Goal: Information Seeking & Learning: Learn about a topic

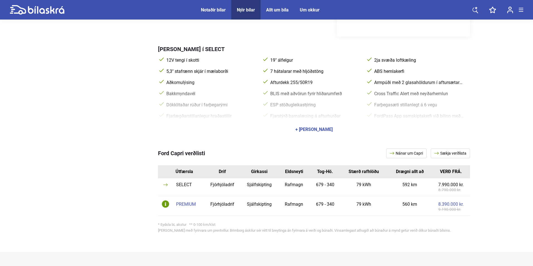
scroll to position [56, 0]
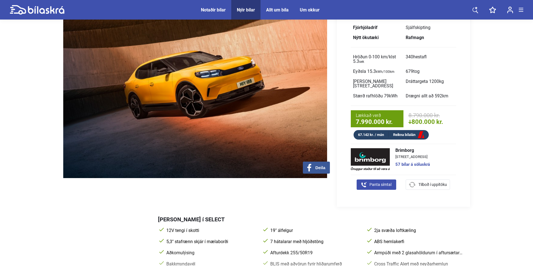
click at [251, 13] on span "Nýir bílar" at bounding box center [245, 10] width 29 height 20
click at [251, 11] on div "Nýir bílar" at bounding box center [246, 9] width 18 height 5
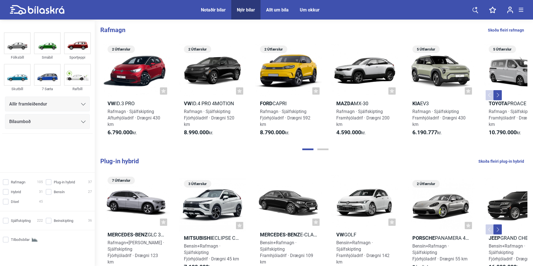
click at [49, 107] on div "Allir framleiðendur" at bounding box center [47, 104] width 76 height 8
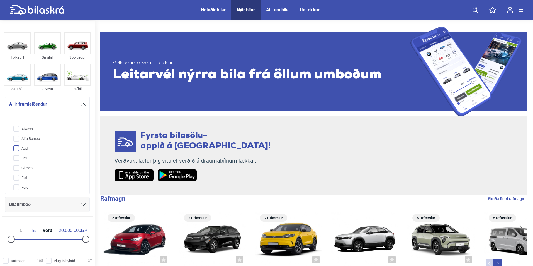
scroll to position [84, 0]
click at [46, 179] on input "Mercedes-Benz" at bounding box center [44, 182] width 70 height 10
checkbox input "true"
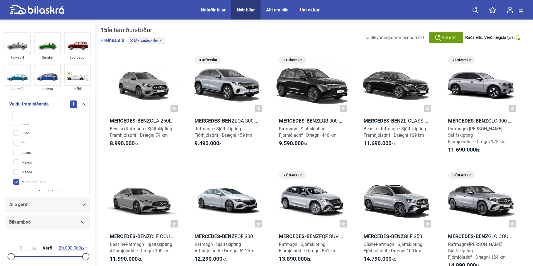
click at [42, 199] on div "Alla gerðir" at bounding box center [47, 204] width 85 height 15
click at [41, 204] on div "Alla gerðir" at bounding box center [47, 205] width 76 height 8
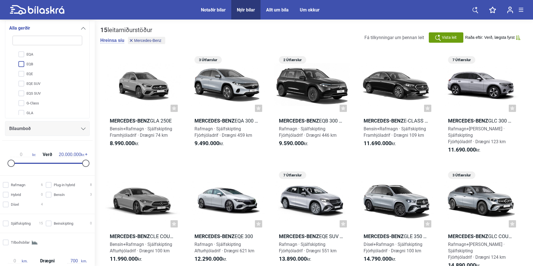
scroll to position [56, 0]
click at [48, 89] on input "GLA" at bounding box center [44, 85] width 70 height 10
checkbox input "true"
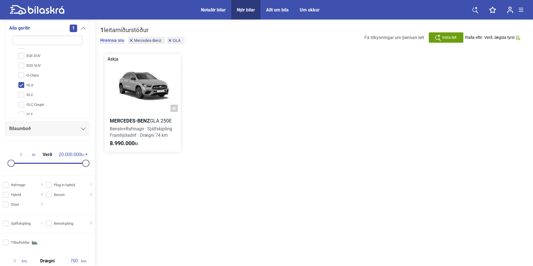
click at [147, 84] on div at bounding box center [143, 84] width 76 height 61
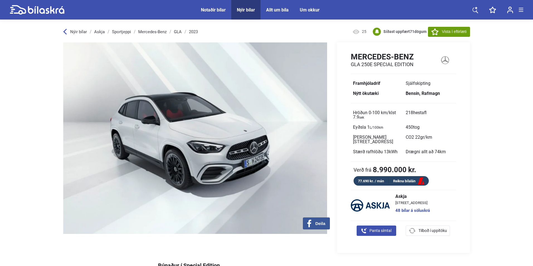
click at [243, 8] on div "Nýir bílar" at bounding box center [246, 9] width 18 height 5
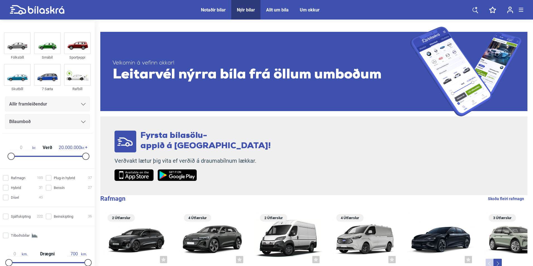
click at [43, 103] on span "Allir framleiðendur" at bounding box center [28, 104] width 38 height 8
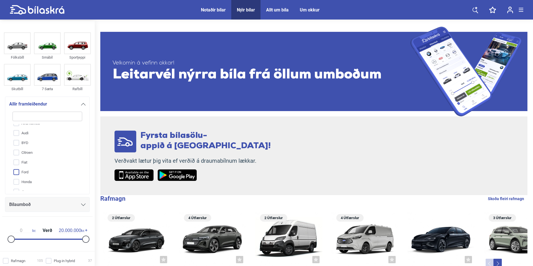
scroll to position [28, 0]
click at [35, 158] on input "Ford" at bounding box center [44, 160] width 70 height 10
checkbox input "true"
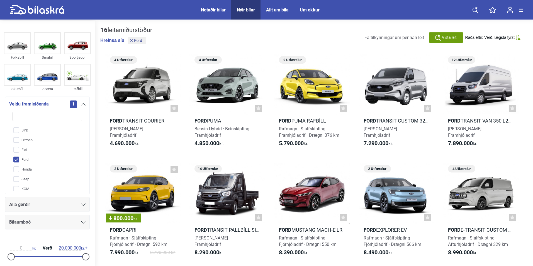
click at [47, 204] on div "Alla gerðir" at bounding box center [47, 205] width 76 height 8
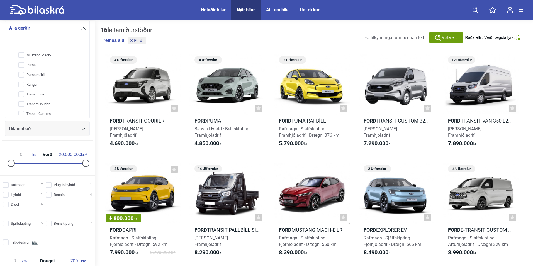
scroll to position [84, 0]
click at [46, 67] on input "Puma rafbíll" at bounding box center [44, 67] width 70 height 10
checkbox input "true"
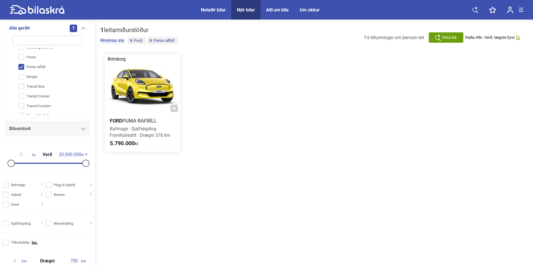
click at [135, 86] on div at bounding box center [143, 84] width 76 height 61
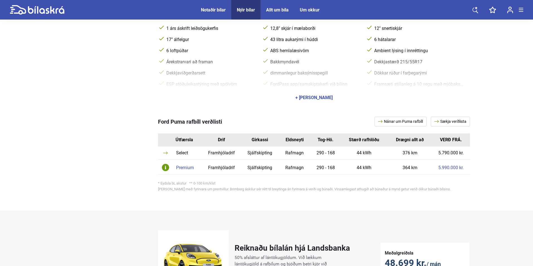
scroll to position [251, 0]
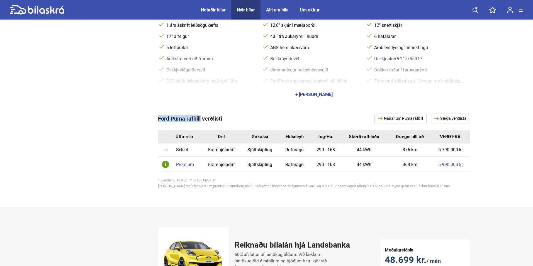
copy span "Ford Puma rafbíll"
drag, startPoint x: 156, startPoint y: 114, endPoint x: 201, endPoint y: 113, distance: 44.6
click at [201, 113] on div "Ford Puma rafbíll verðlisti Nánar um Puma rafbíll Sækja verðlista Útfærsla Drif…" at bounding box center [266, 151] width 407 height 99
